Goal: Information Seeking & Learning: Learn about a topic

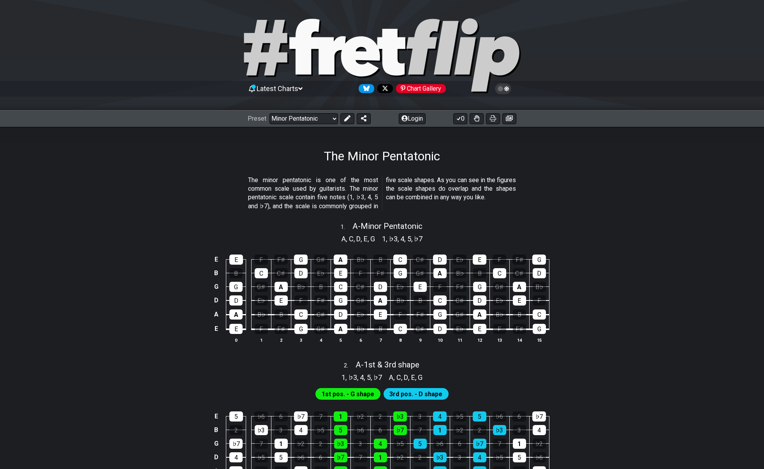
select select "/minor-pentatonic"
select select "C"
click at [670, 196] on section "The minor pentatonic is one of the most common scale used by guitarists. The mi…" at bounding box center [382, 195] width 608 height 44
click at [319, 120] on select "Welcome to #fretflip! Arpeggio Template Custom Preset Minor Pentatonic Major Pe…" at bounding box center [304, 118] width 69 height 11
select select "/common-guitar-chords"
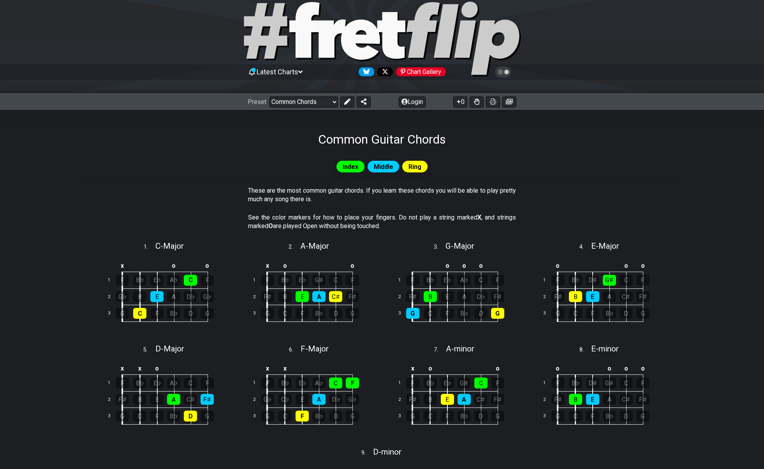
scroll to position [16, 0]
click at [122, 263] on td "x" at bounding box center [122, 266] width 18 height 13
